Goal: Navigation & Orientation: Find specific page/section

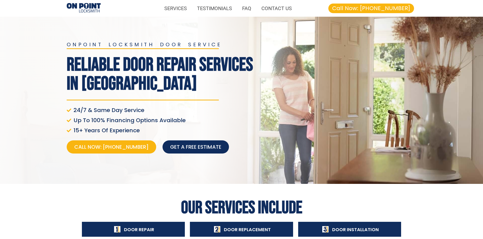
click at [83, 7] on img at bounding box center [84, 8] width 34 height 10
click at [80, 4] on img at bounding box center [84, 8] width 34 height 10
click at [128, 74] on h1 "Reliable Door Repair Services in [GEOGRAPHIC_DATA]" at bounding box center [162, 74] width 190 height 38
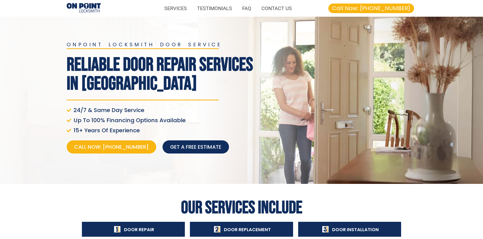
click at [117, 50] on div "onpoint locksmith door service Reliable Door Repair Services in Lower Mainland …" at bounding box center [161, 101] width 195 height 122
click at [85, 44] on h2 "onpoint locksmith door service" at bounding box center [162, 44] width 190 height 5
click at [116, 59] on h1 "Reliable Door Repair Services in [GEOGRAPHIC_DATA]" at bounding box center [162, 74] width 190 height 38
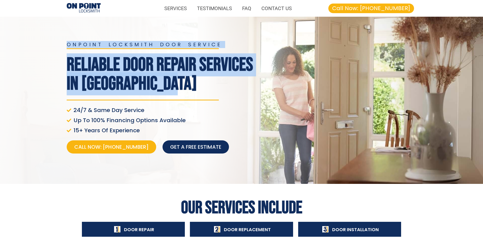
drag, startPoint x: 62, startPoint y: 46, endPoint x: 186, endPoint y: 84, distance: 130.5
click at [186, 84] on section "onpoint locksmith door service Reliable Door Repair Services in Lower Mainland …" at bounding box center [241, 100] width 483 height 167
click at [186, 84] on h1 "Reliable Door Repair Services in [GEOGRAPHIC_DATA]" at bounding box center [162, 74] width 190 height 38
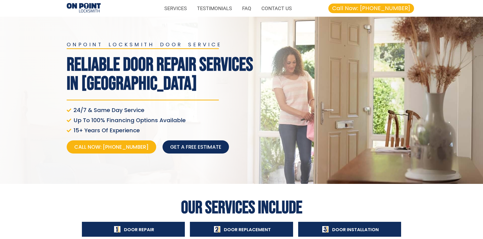
click at [77, 10] on img at bounding box center [84, 8] width 34 height 10
click at [89, 5] on img at bounding box center [84, 8] width 34 height 10
click at [176, 9] on link "SERVICES" at bounding box center [175, 9] width 33 height 12
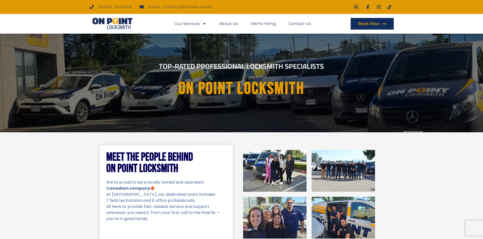
click at [109, 22] on img at bounding box center [112, 24] width 46 height 12
click at [120, 24] on img at bounding box center [112, 24] width 46 height 12
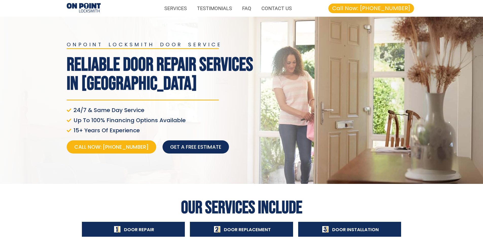
drag, startPoint x: 170, startPoint y: 0, endPoint x: 157, endPoint y: 6, distance: 14.6
click at [157, 6] on nav "SERVICES TESTIMONIALS FAQ CONTACT US" at bounding box center [201, 9] width 191 height 12
